Goal: Task Accomplishment & Management: Manage account settings

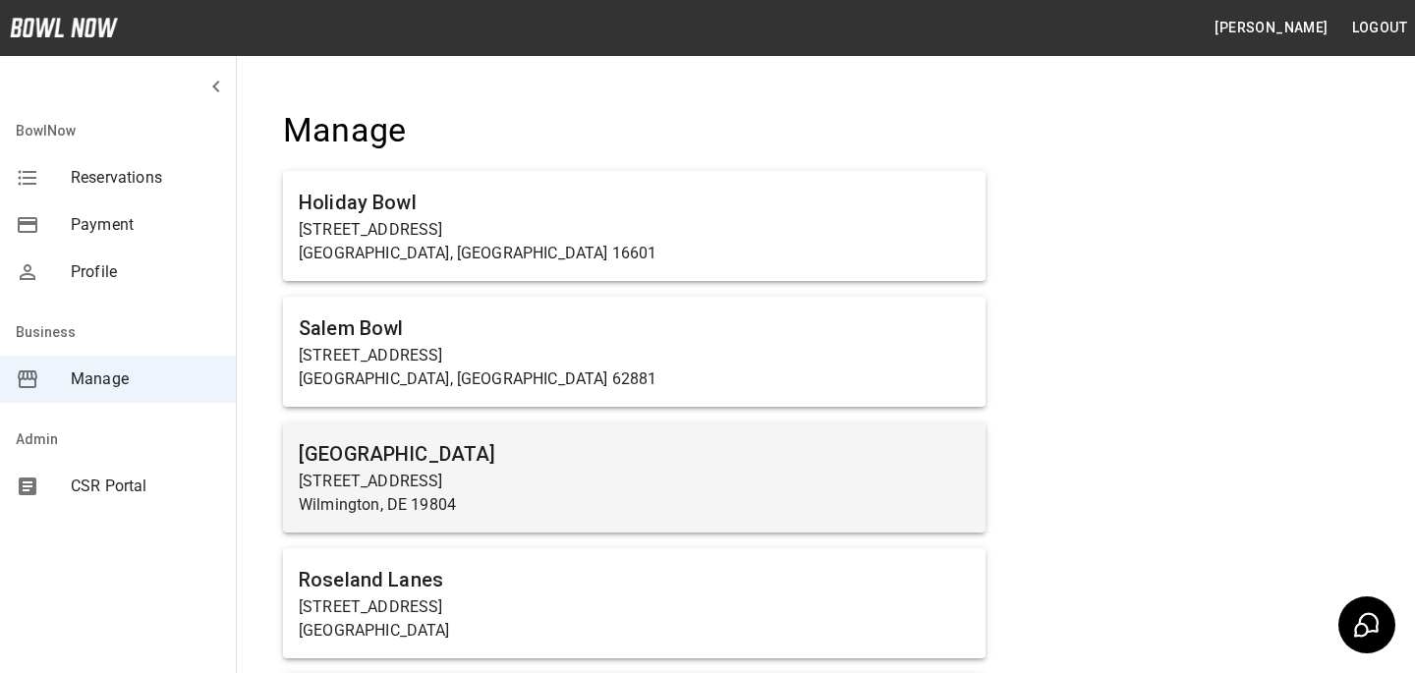
scroll to position [7664, 0]
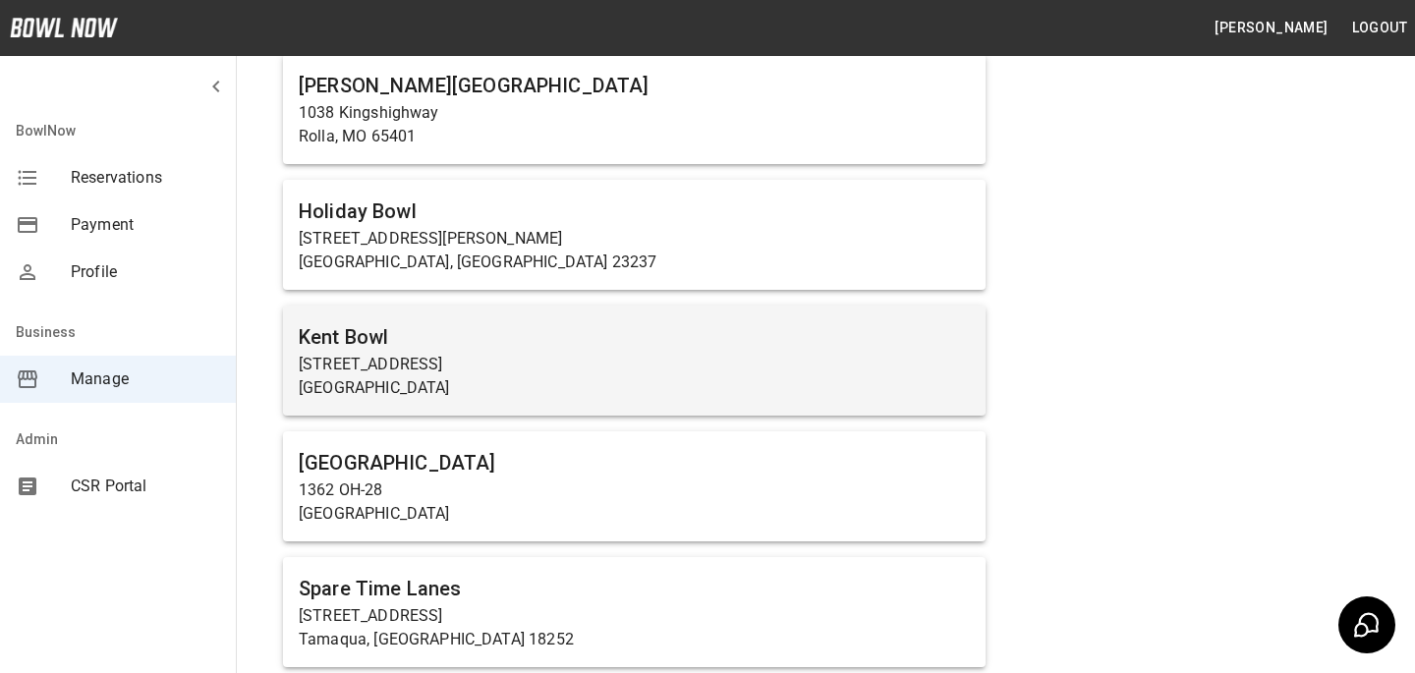
click at [502, 377] on p "Kent, WA 98032" at bounding box center [634, 388] width 671 height 24
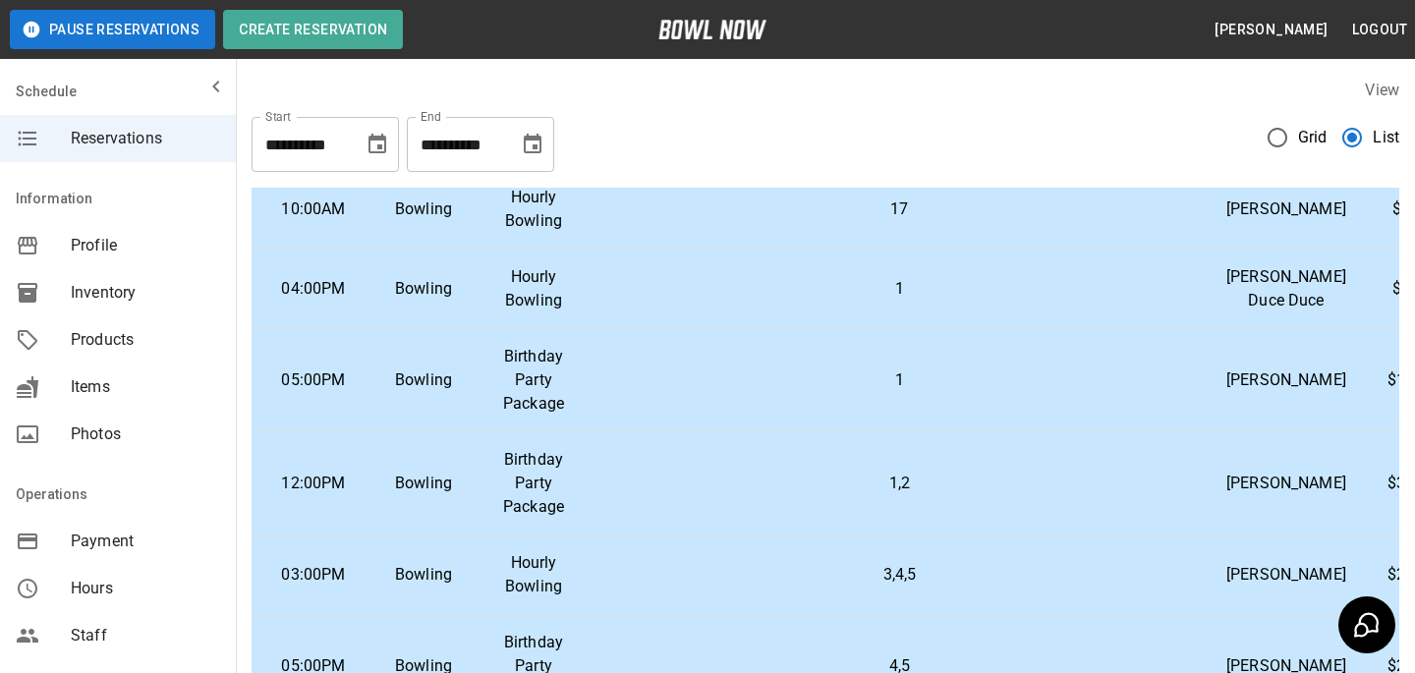
scroll to position [97, 386]
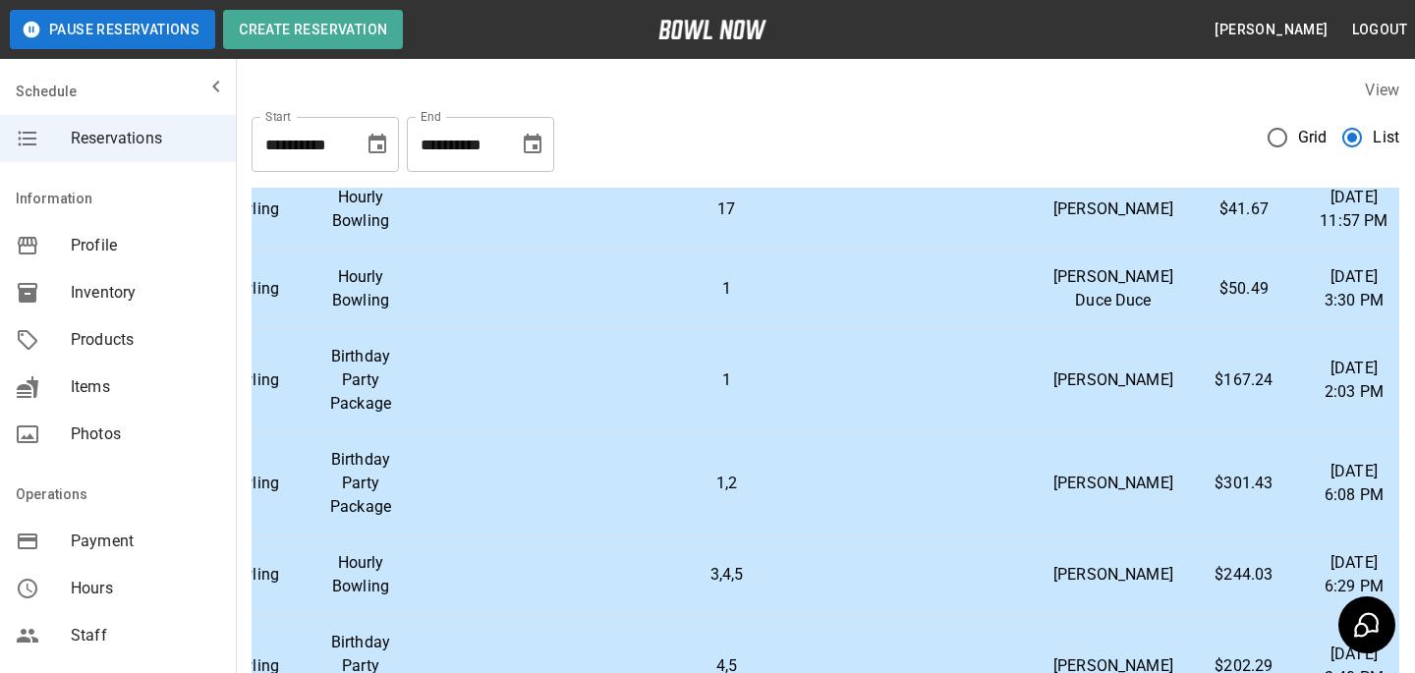
click at [869, 432] on td "1" at bounding box center [727, 380] width 622 height 103
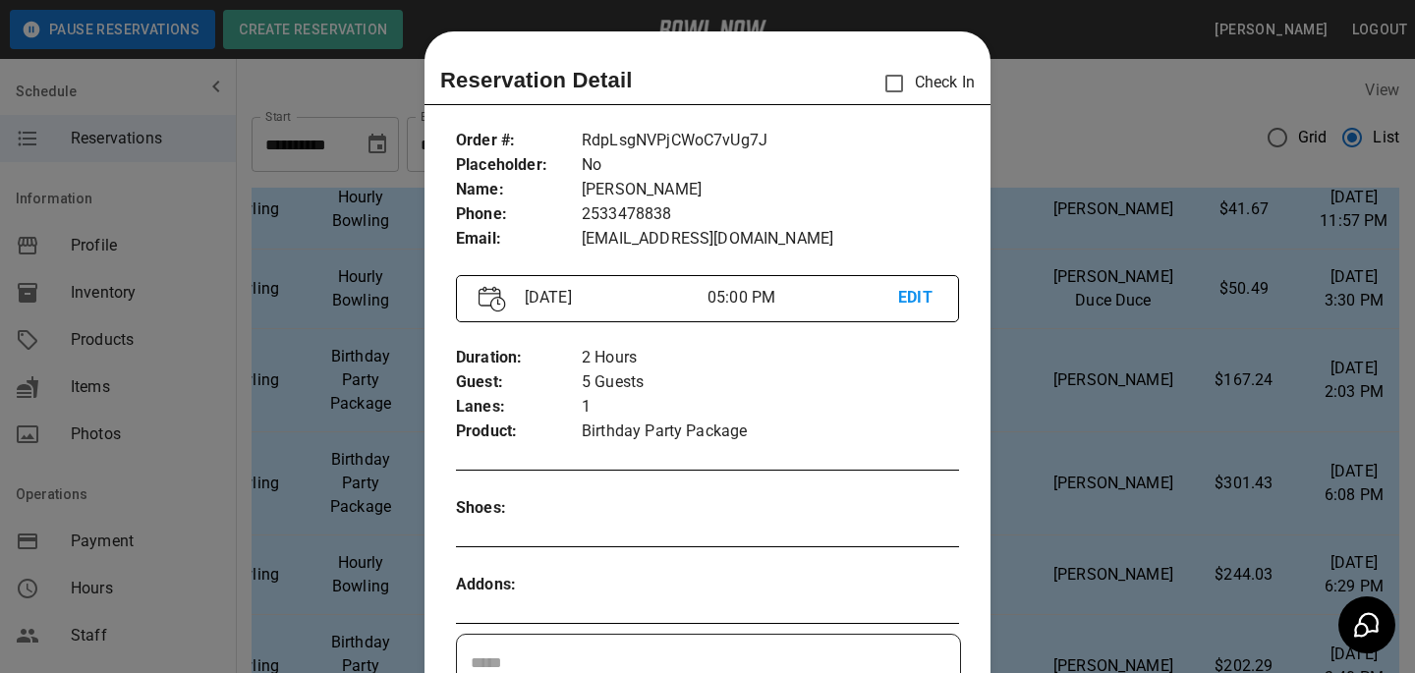
scroll to position [31, 0]
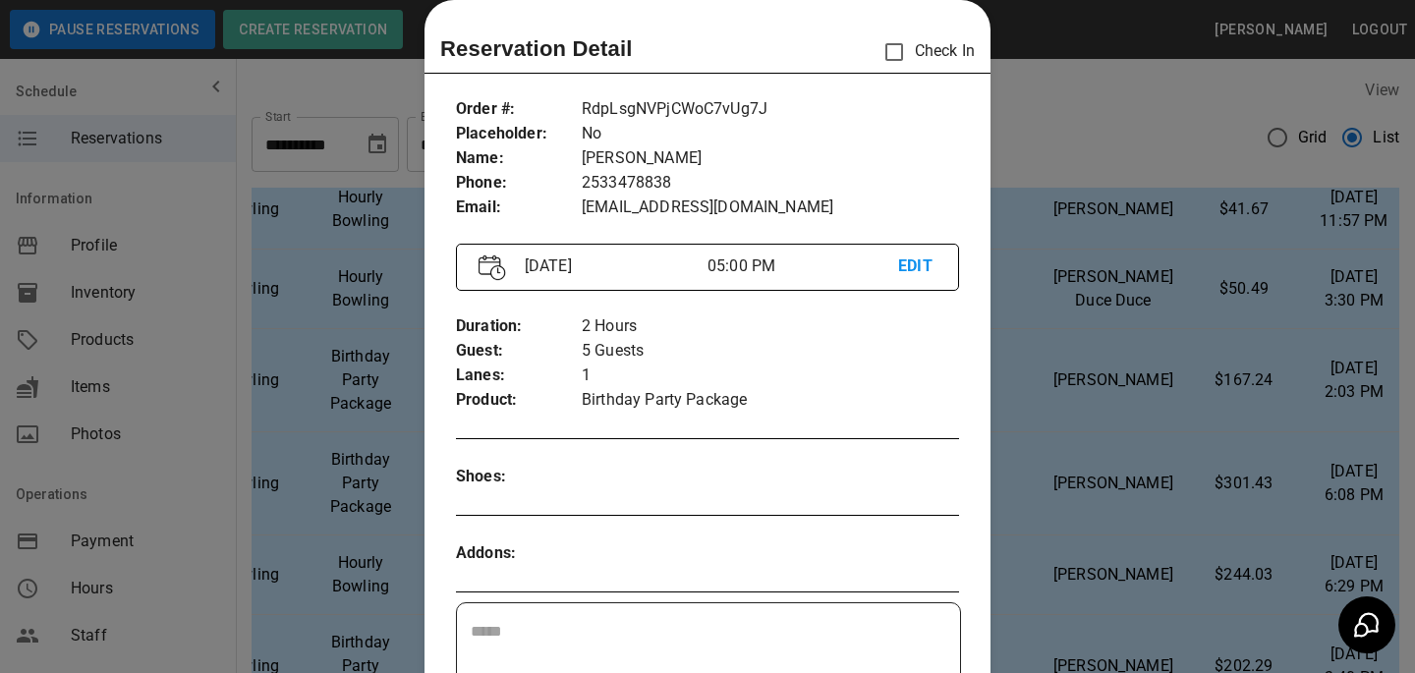
click at [698, 200] on p "wisastmo@gmail.com" at bounding box center [770, 208] width 377 height 25
click at [1299, 66] on div at bounding box center [707, 336] width 1415 height 673
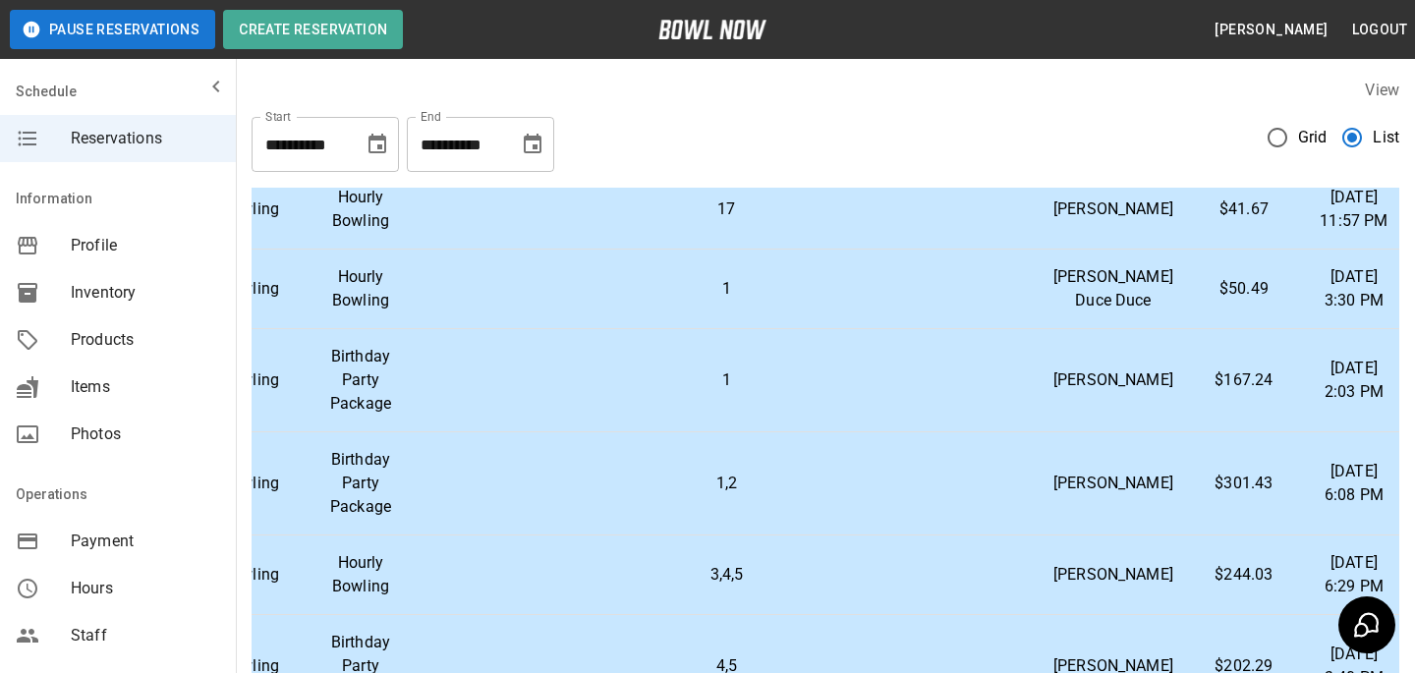
click at [174, 545] on span "Payment" at bounding box center [145, 542] width 149 height 24
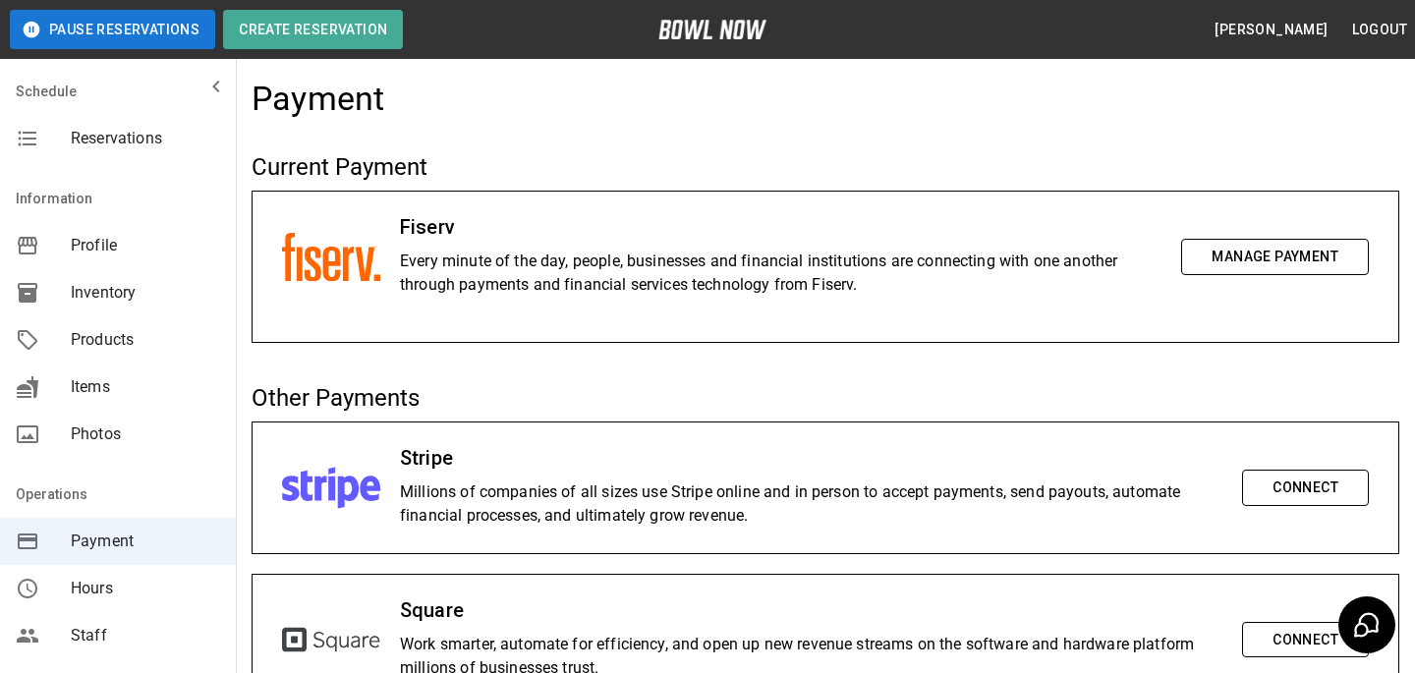
click at [1313, 250] on button "Manage Payment" at bounding box center [1275, 257] width 188 height 36
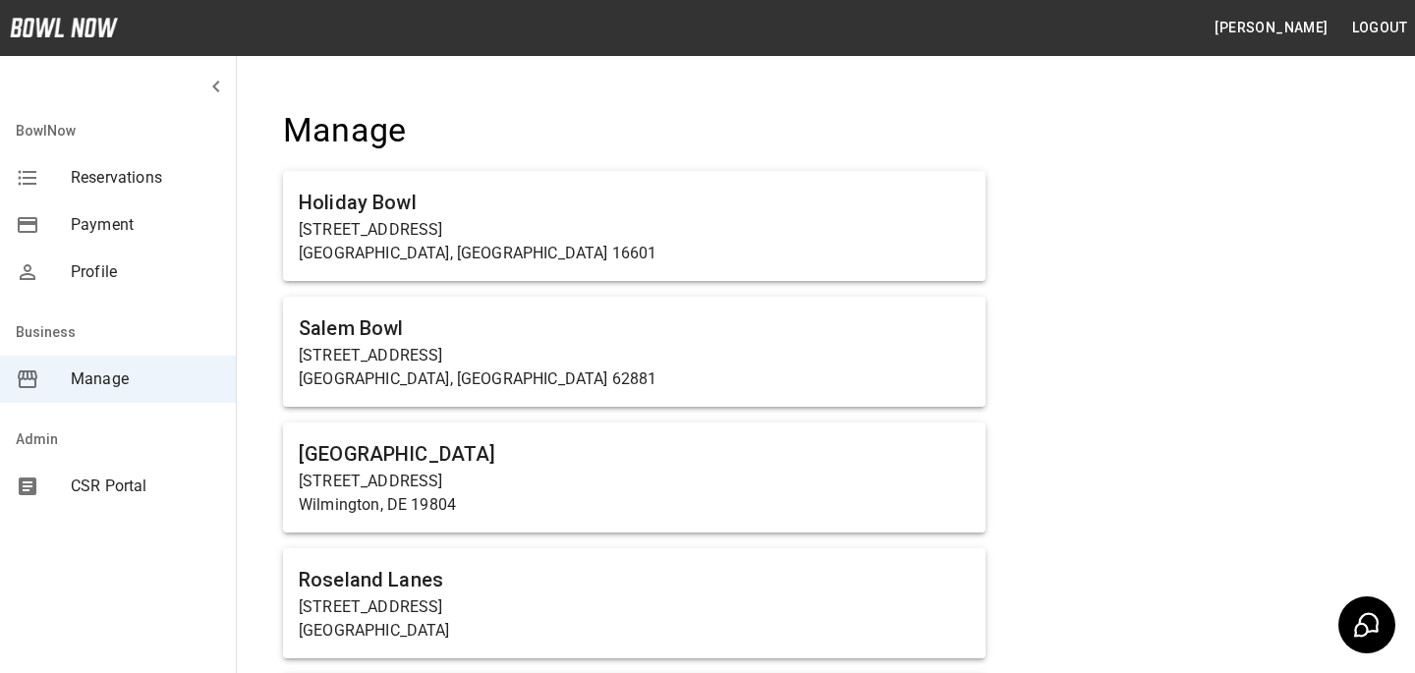
scroll to position [7664, 0]
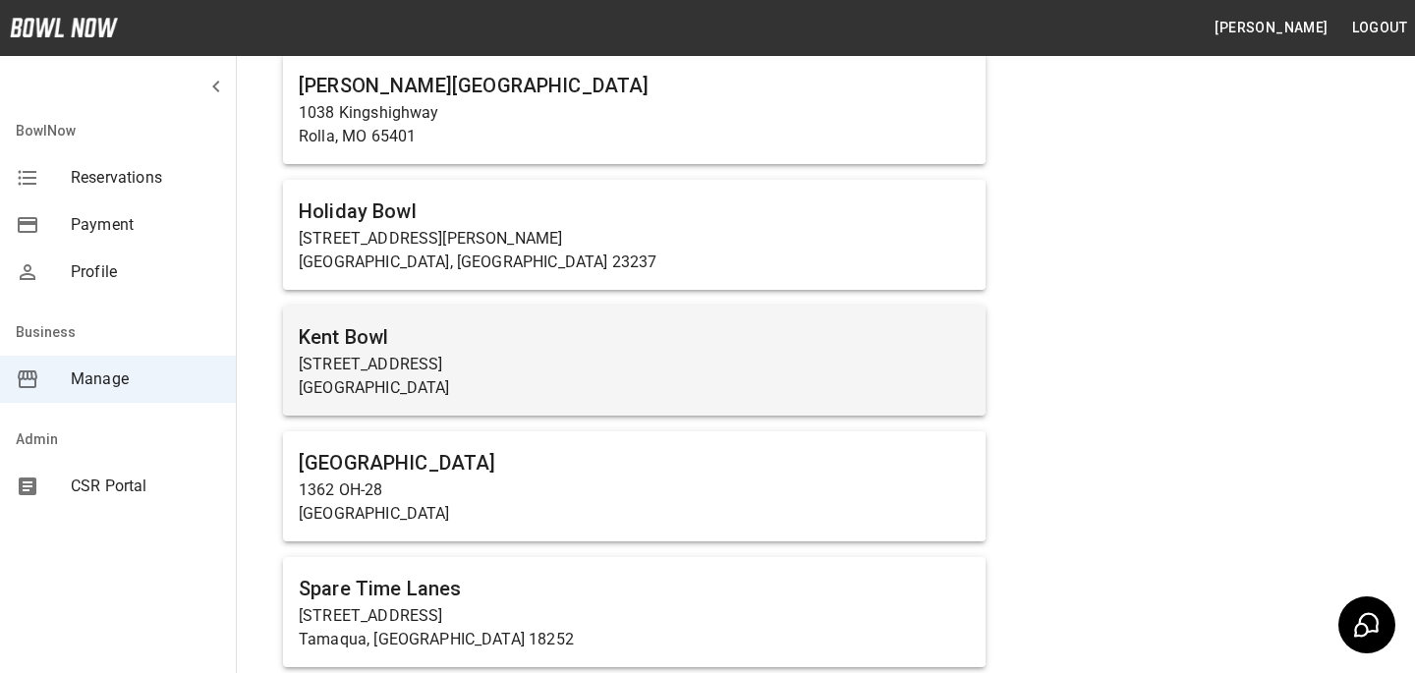
click at [539, 377] on p "[GEOGRAPHIC_DATA]" at bounding box center [634, 388] width 671 height 24
click at [539, 377] on html "Bradey Powell Logout BowlNow Reservations Payment Profile Business Manage Admin…" at bounding box center [707, 128] width 1415 height 15584
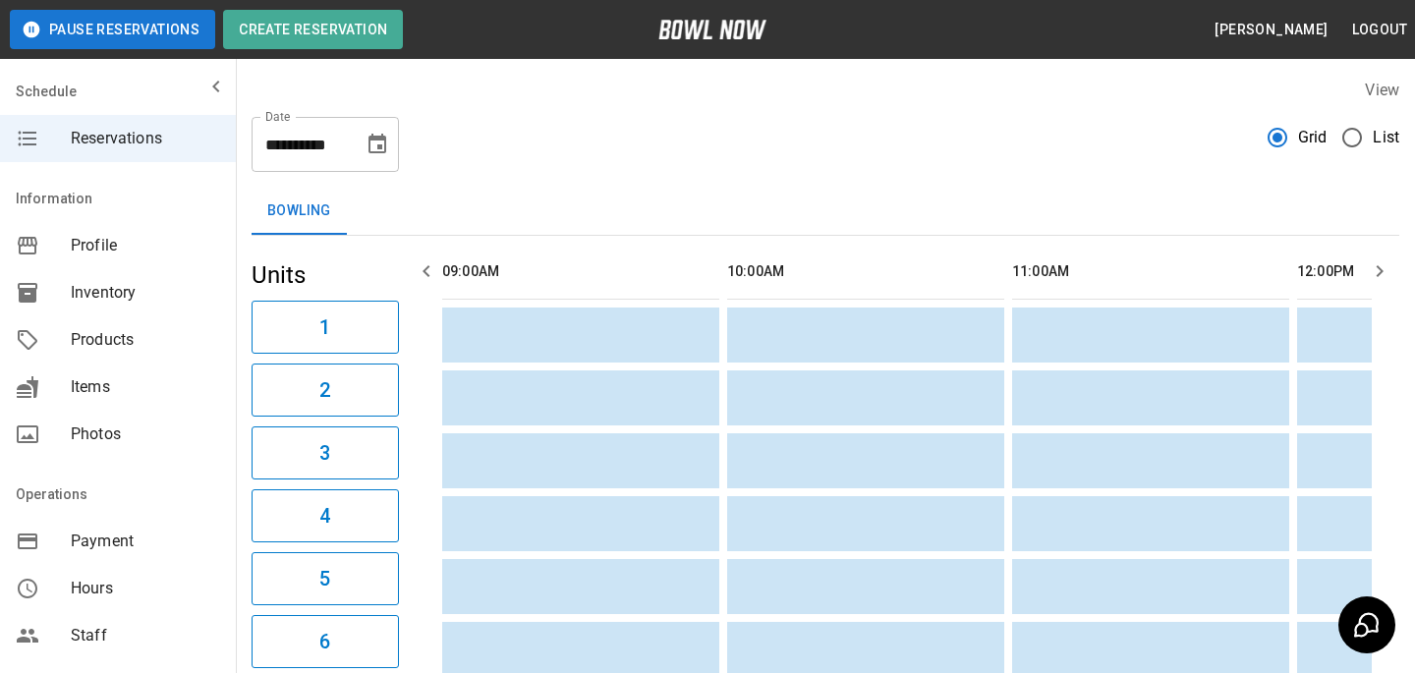
scroll to position [0, 1425]
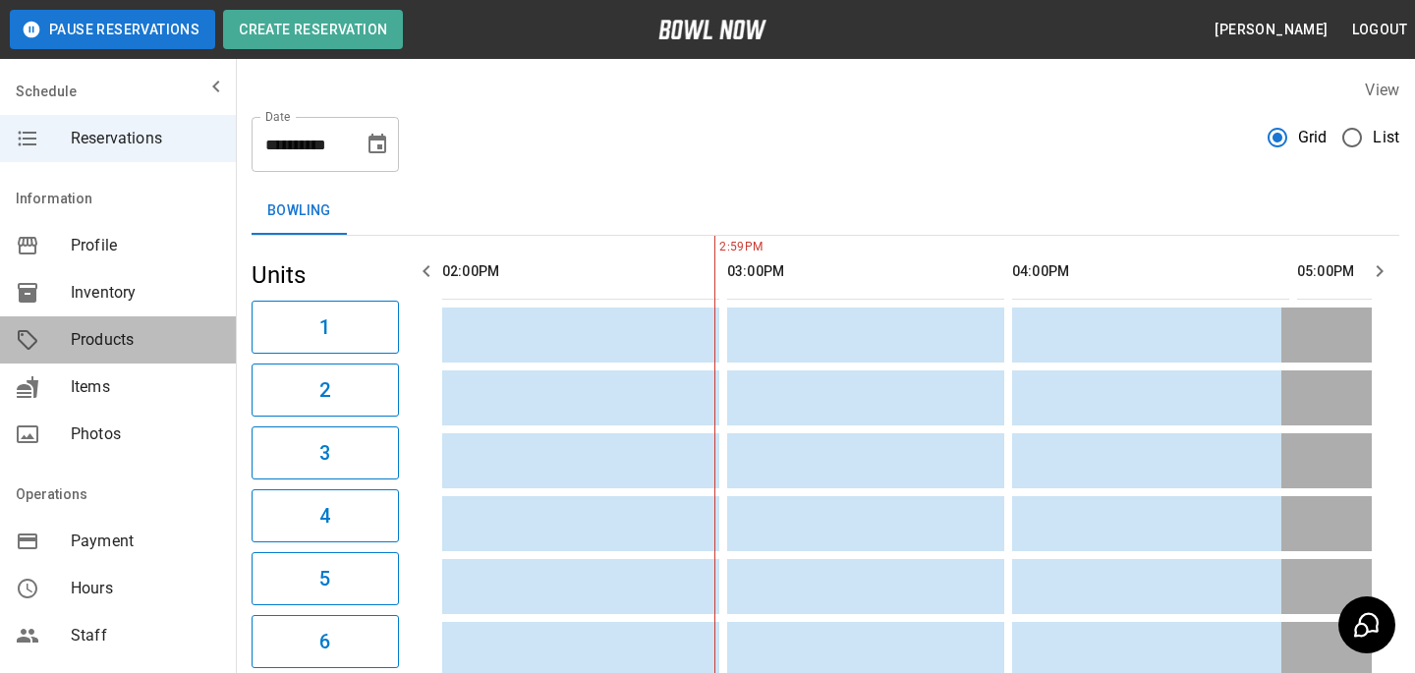
drag, startPoint x: 126, startPoint y: 326, endPoint x: 245, endPoint y: 337, distance: 119.4
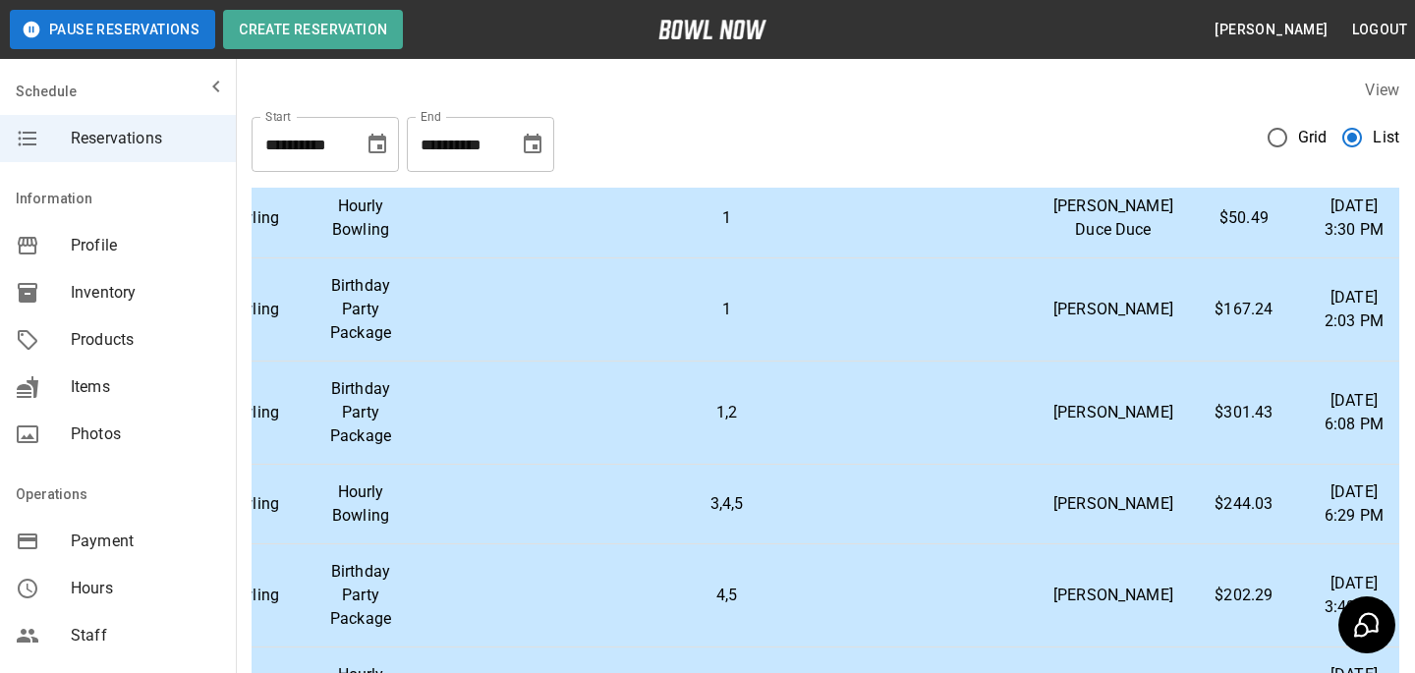
scroll to position [168, 0]
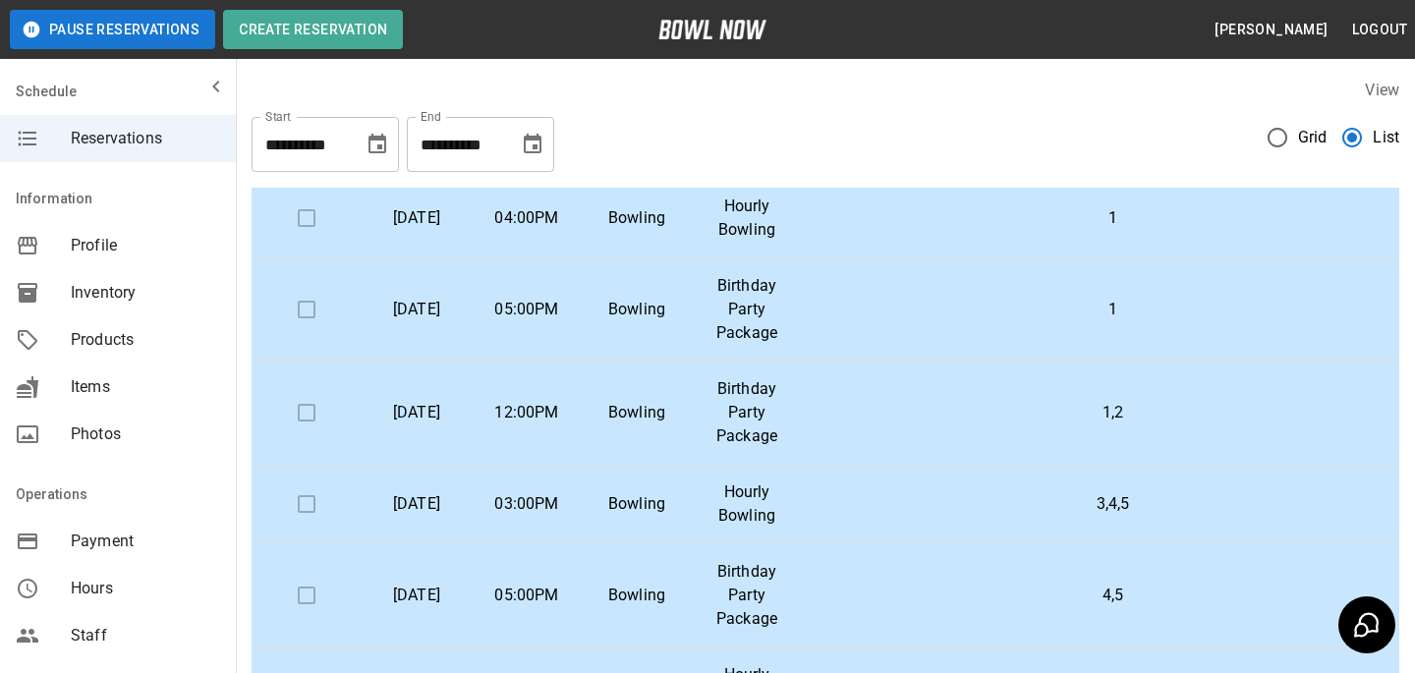
click at [932, 362] on td "1" at bounding box center [1113, 309] width 622 height 103
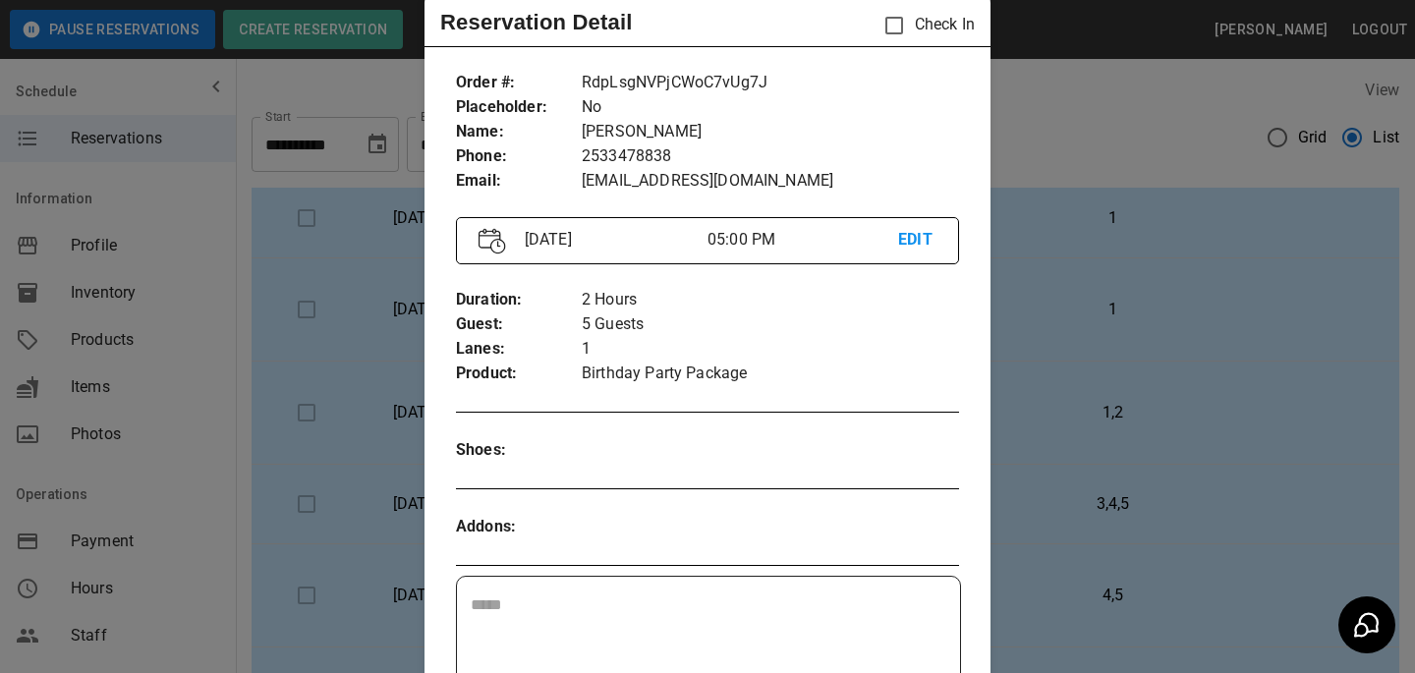
scroll to position [0, 0]
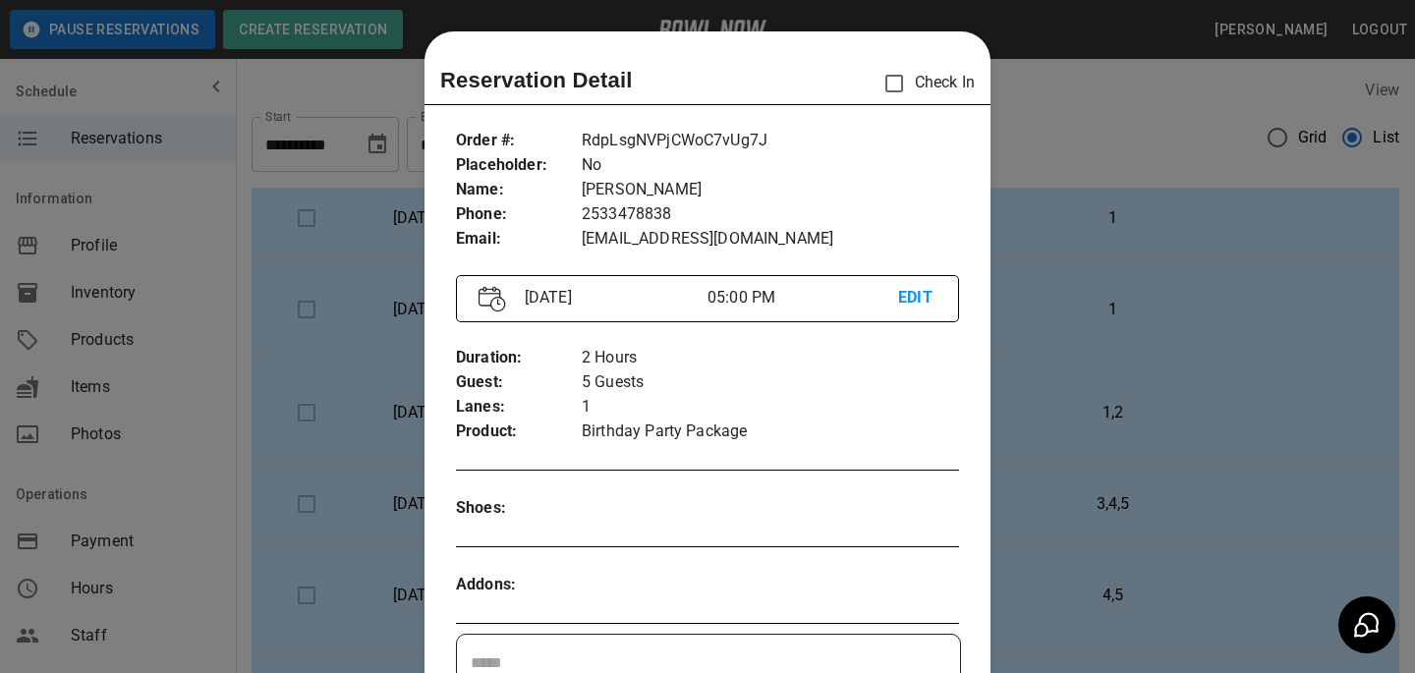
click at [906, 299] on p "EDIT" at bounding box center [917, 298] width 38 height 25
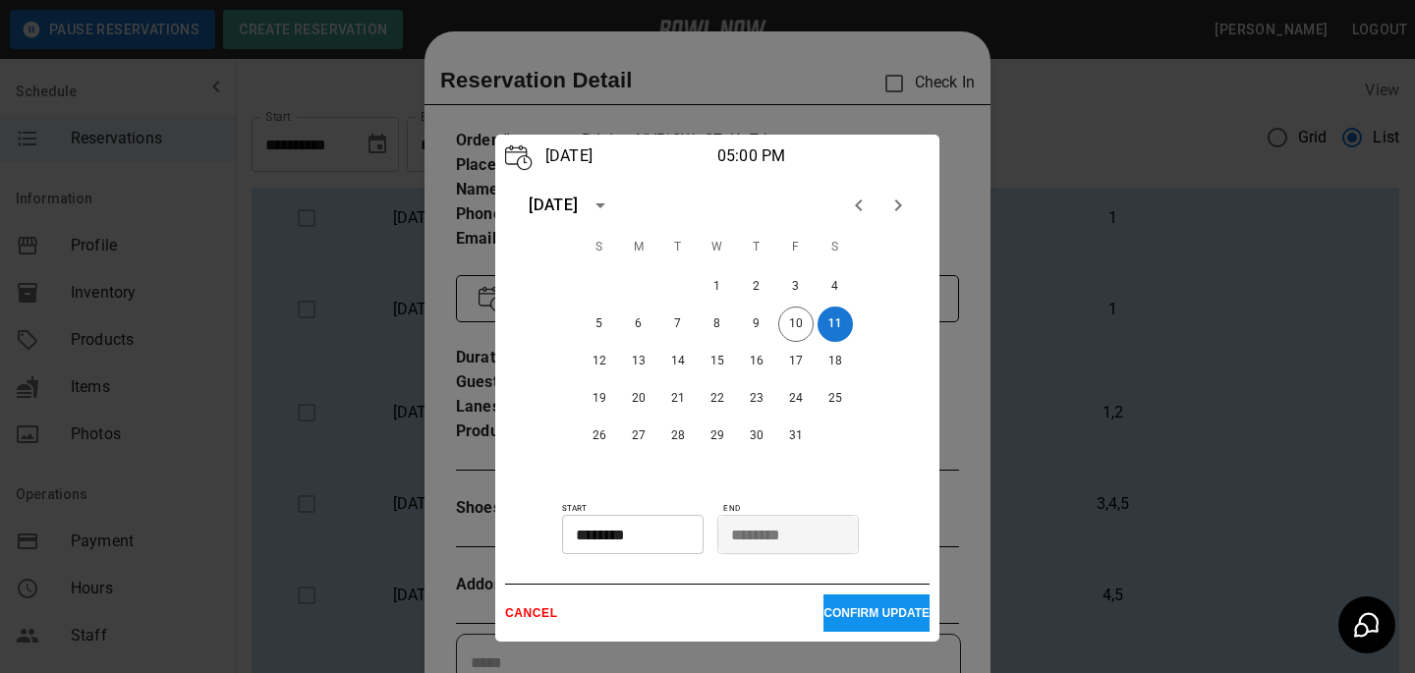
click at [612, 196] on icon "calendar view is open, switch to year view" at bounding box center [601, 206] width 24 height 24
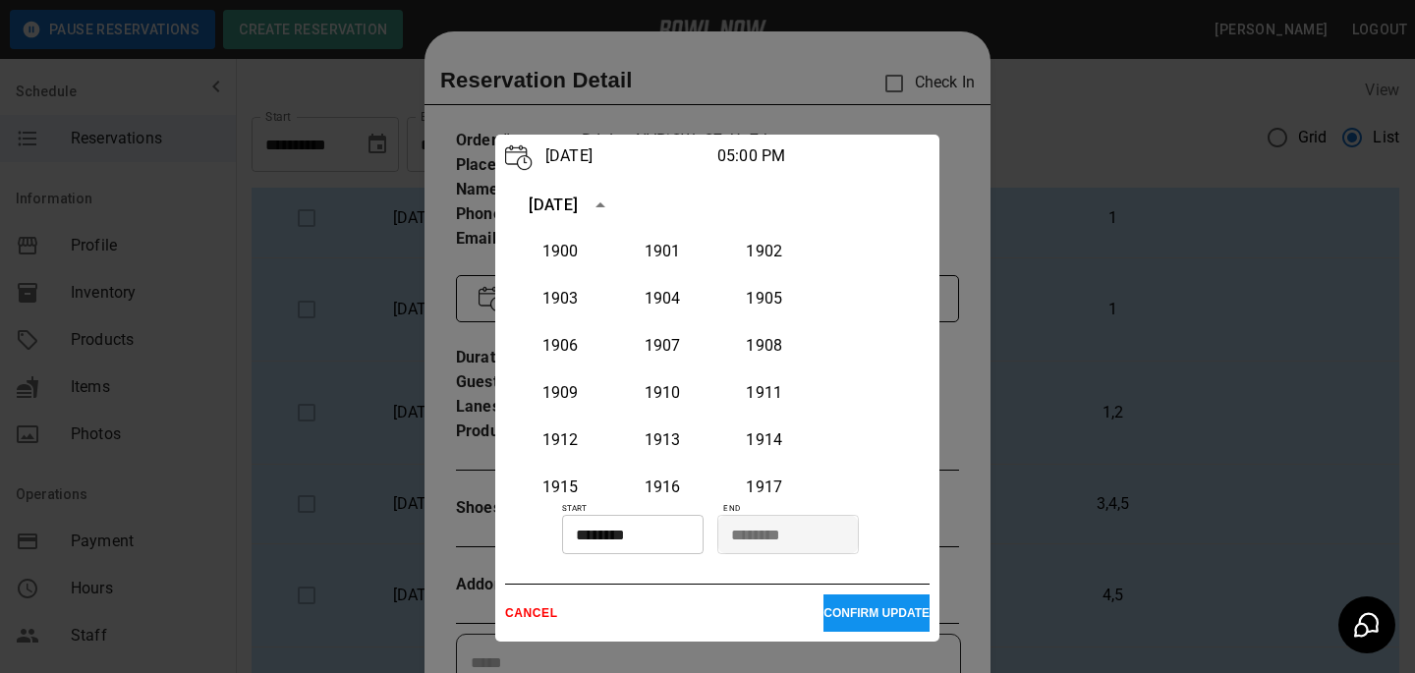
scroll to position [1820, 0]
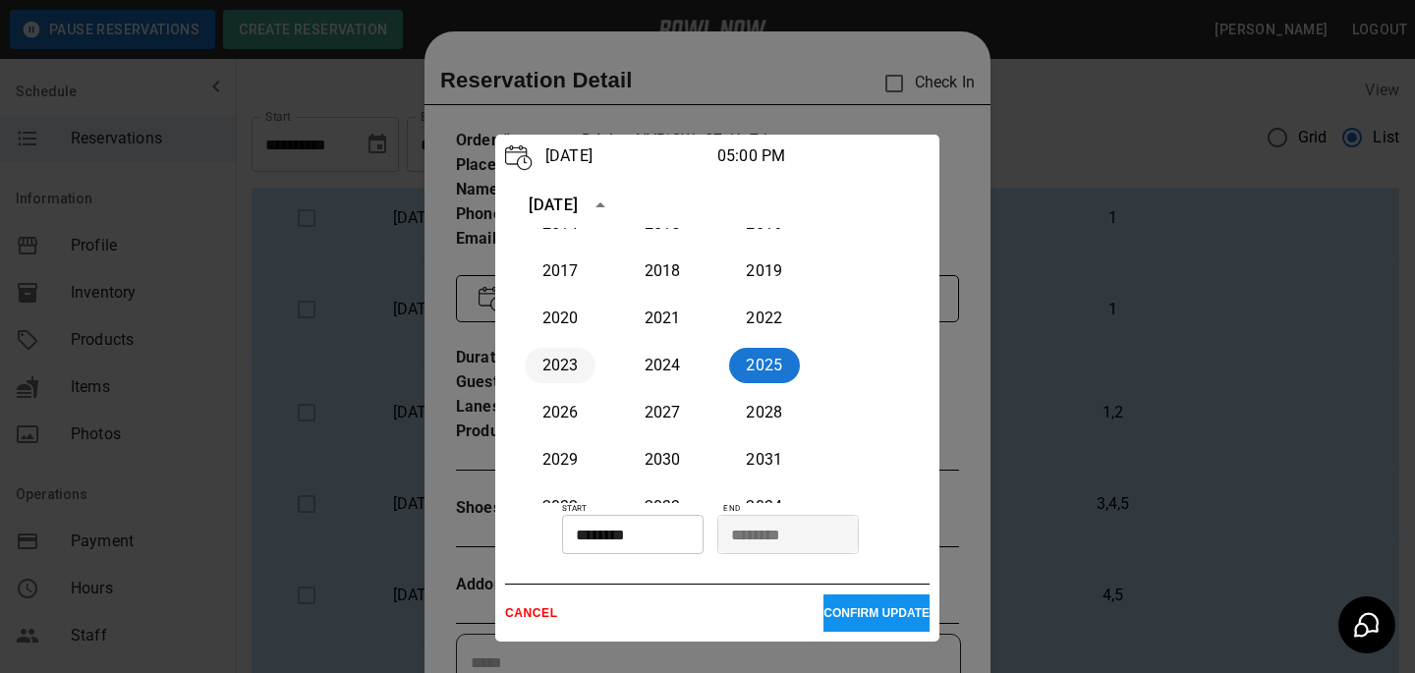
click at [573, 370] on button "2023" at bounding box center [560, 365] width 71 height 35
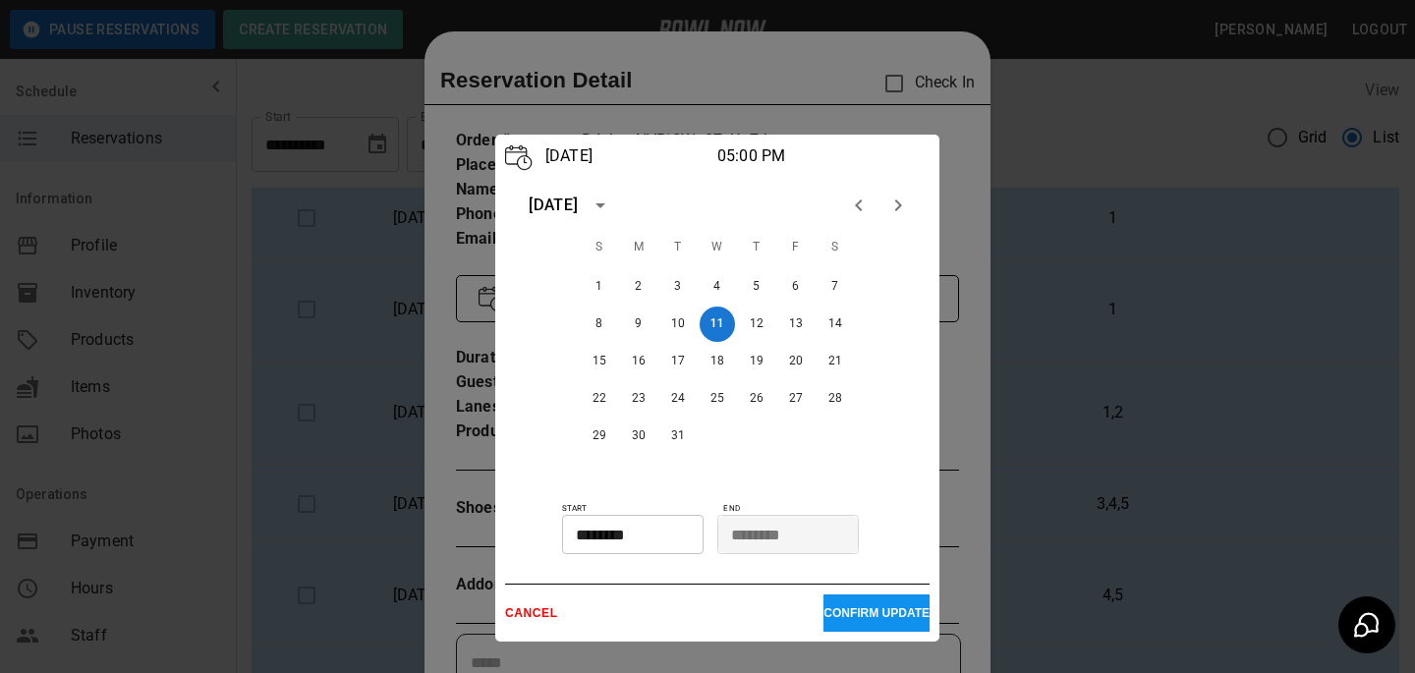
click at [848, 622] on button "CONFIRM UPDATE" at bounding box center [877, 613] width 106 height 37
click at [717, 313] on button "11" at bounding box center [717, 324] width 35 height 35
click at [843, 609] on p "CONFIRM UPDATE" at bounding box center [877, 613] width 106 height 14
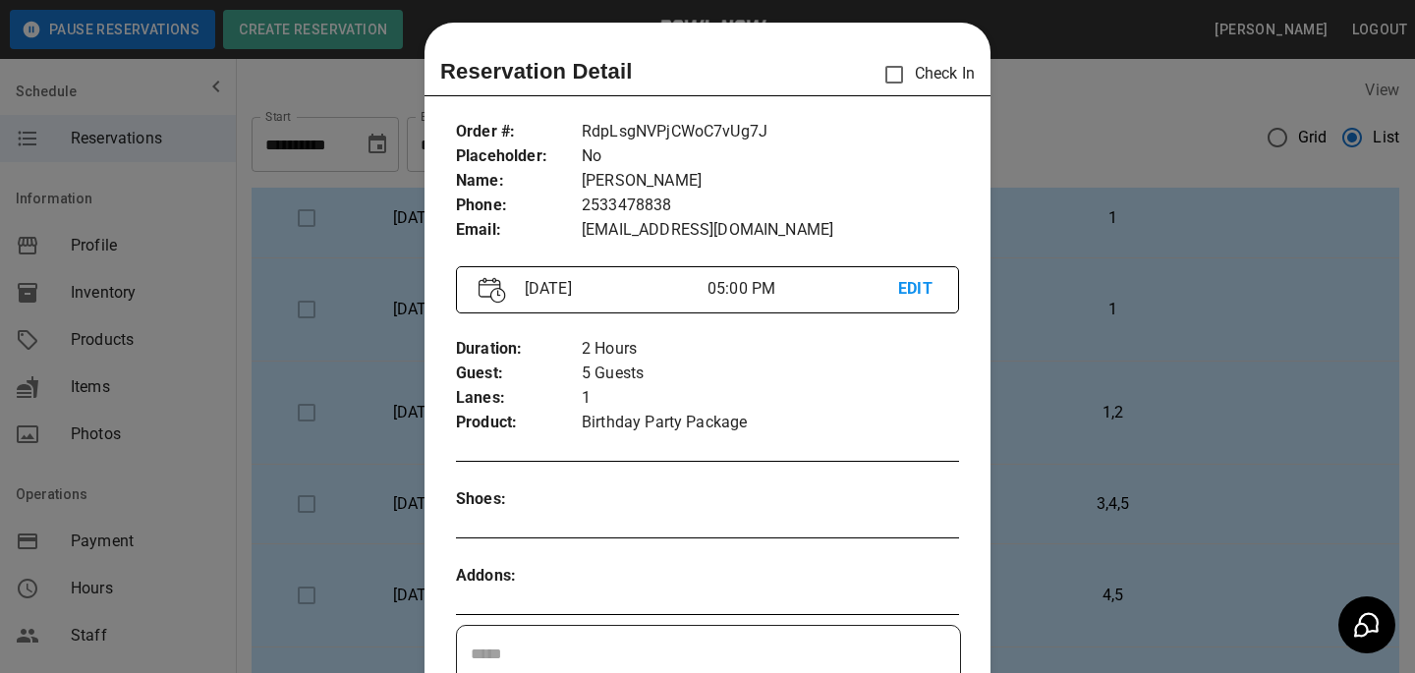
scroll to position [0, 0]
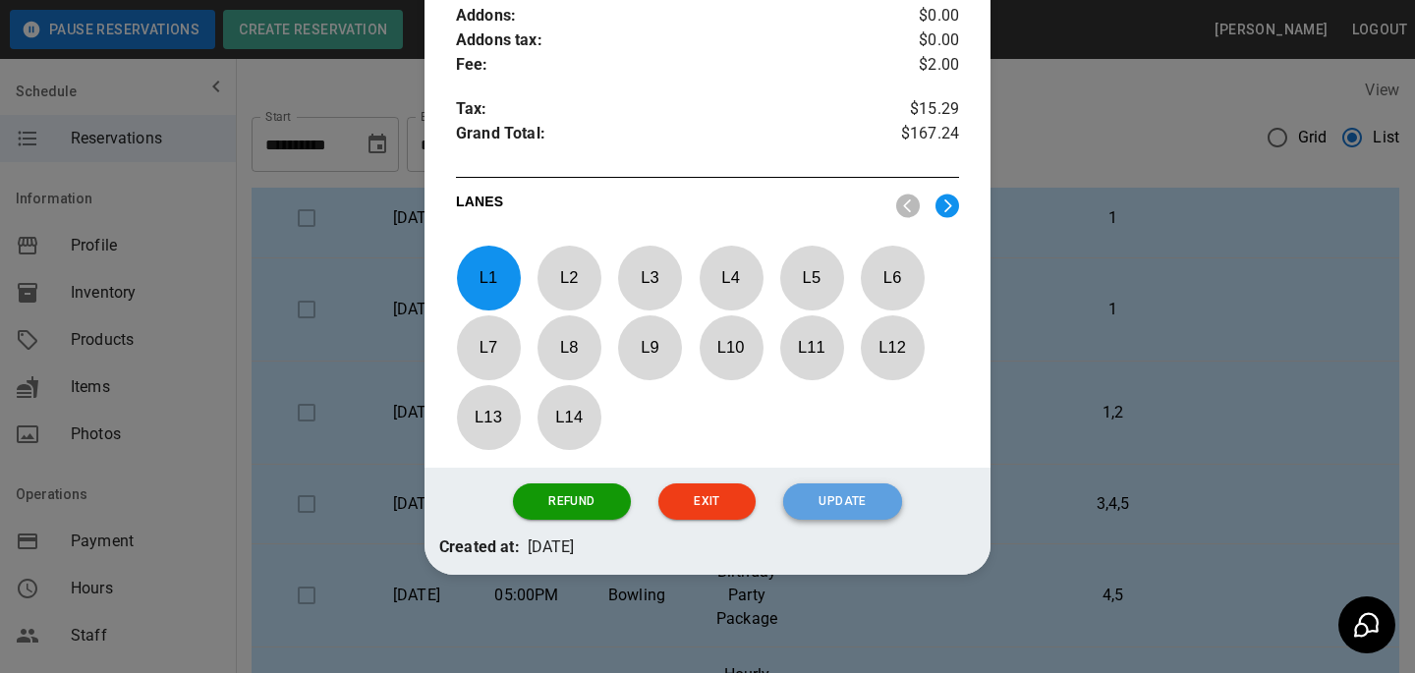
click at [875, 511] on button "Update" at bounding box center [842, 501] width 118 height 36
